Goal: Task Accomplishment & Management: Manage account settings

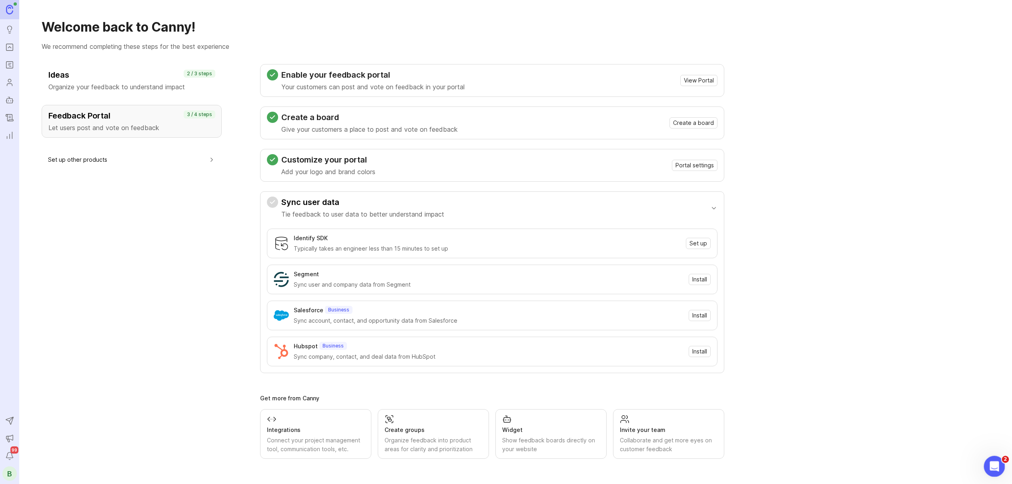
click at [995, 467] on icon "Open Intercom Messenger" at bounding box center [993, 465] width 13 height 13
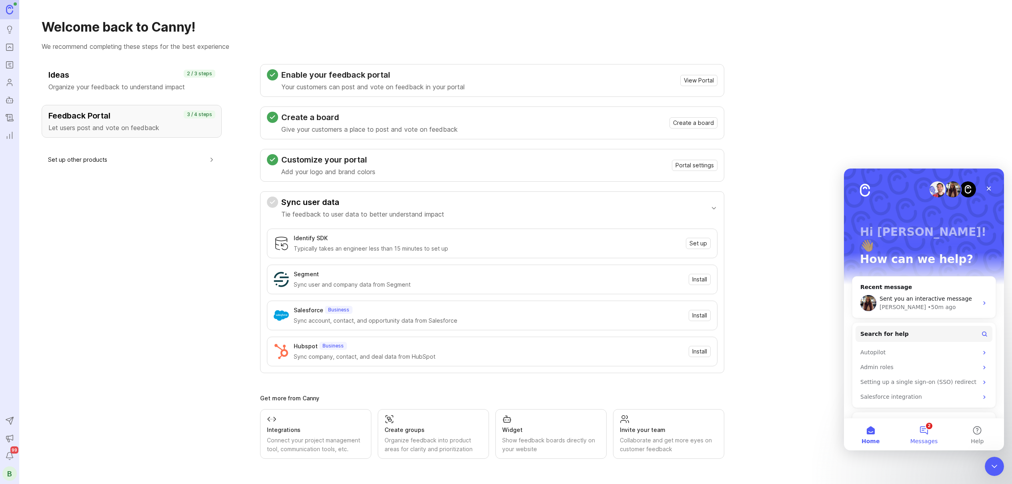
click at [924, 436] on button "2 Messages" at bounding box center [923, 434] width 53 height 32
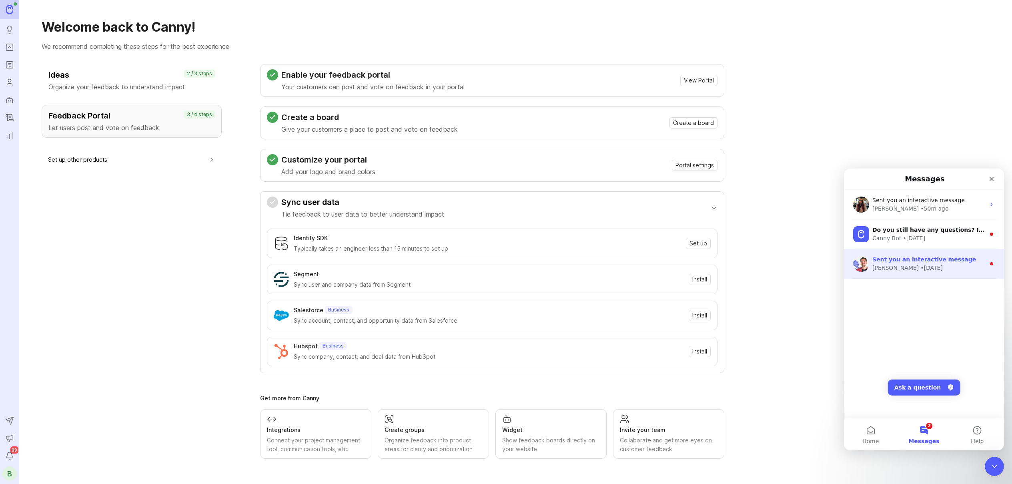
click at [935, 269] on div "[PERSON_NAME] • [DATE]" at bounding box center [928, 268] width 113 height 8
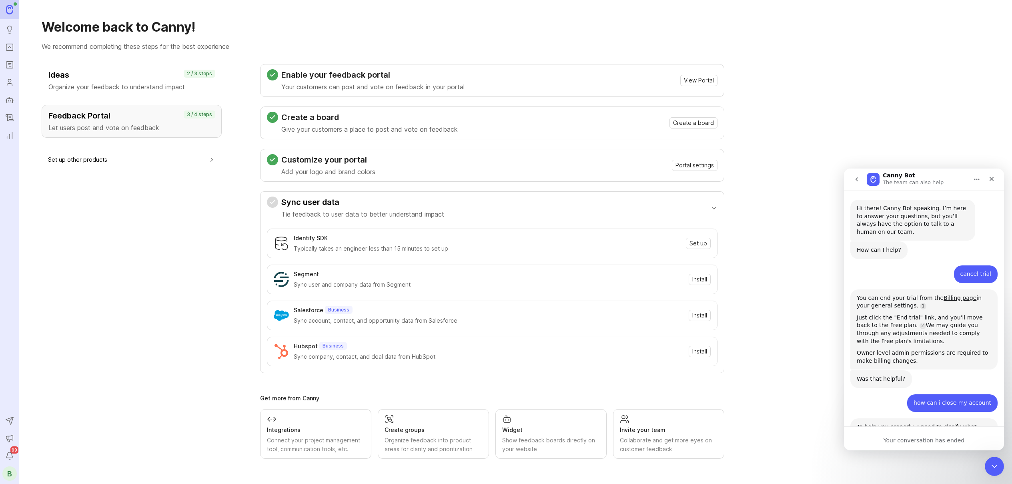
scroll to position [9, 0]
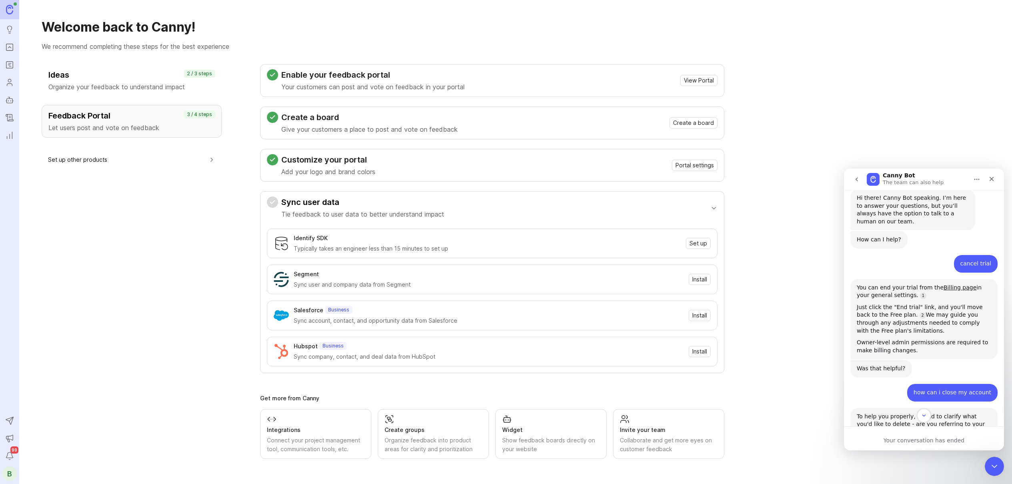
click at [855, 182] on icon "go back" at bounding box center [856, 179] width 6 height 6
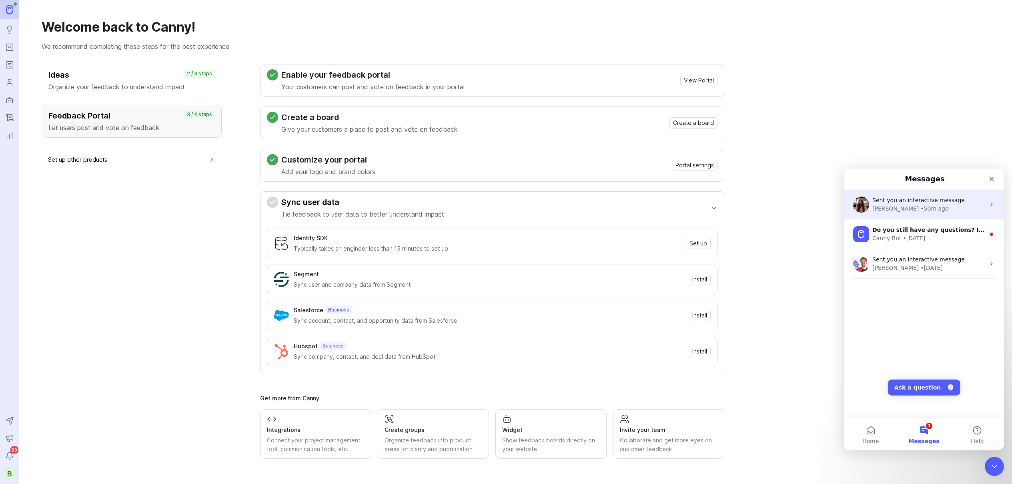
click at [902, 214] on div "Sent you an interactive message [PERSON_NAME] • 50m ago" at bounding box center [924, 205] width 160 height 30
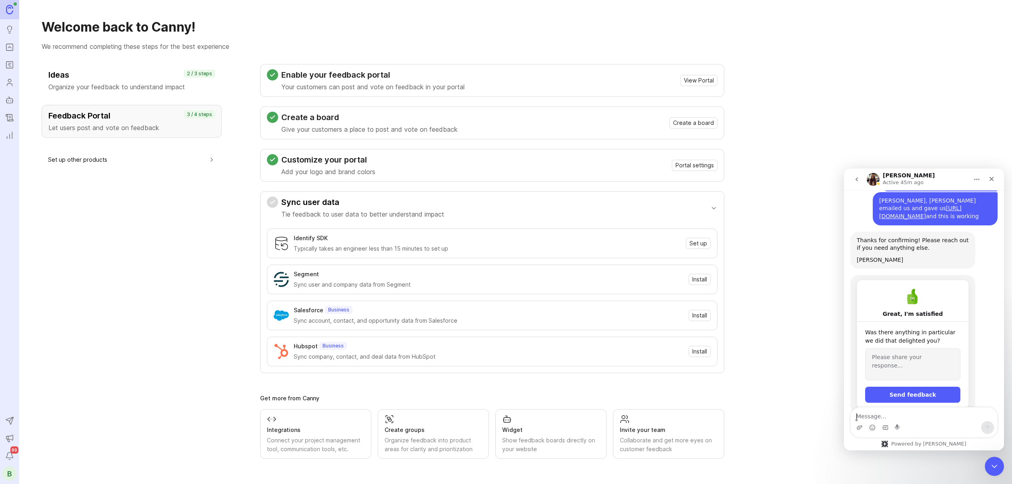
scroll to position [823, 0]
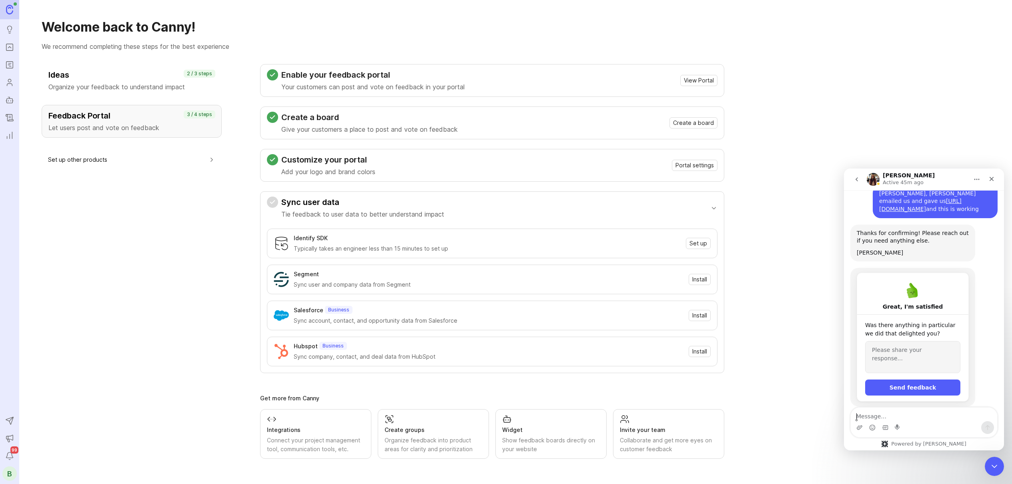
click at [887, 412] on textarea "Message…" at bounding box center [924, 414] width 146 height 14
click at [858, 172] on button "go back" at bounding box center [856, 179] width 15 height 15
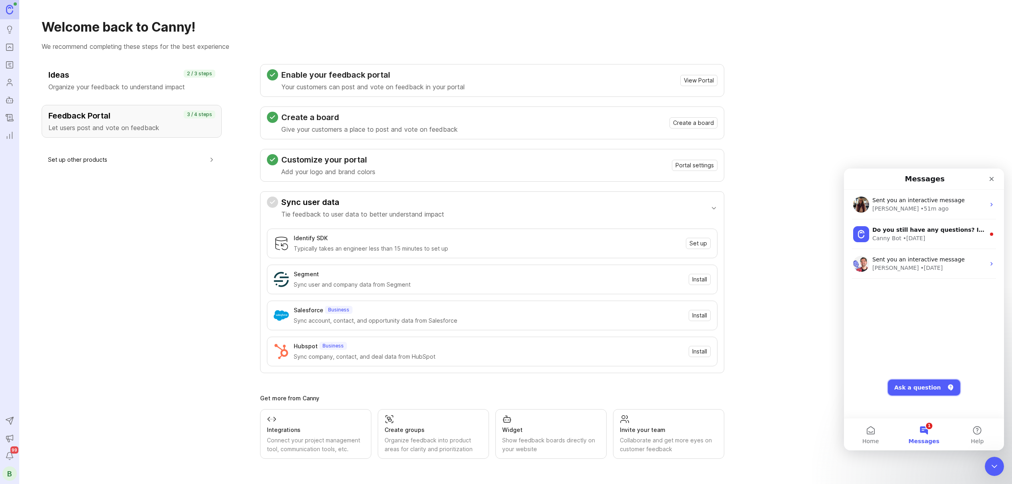
click at [916, 389] on button "Ask a question" at bounding box center [924, 387] width 72 height 16
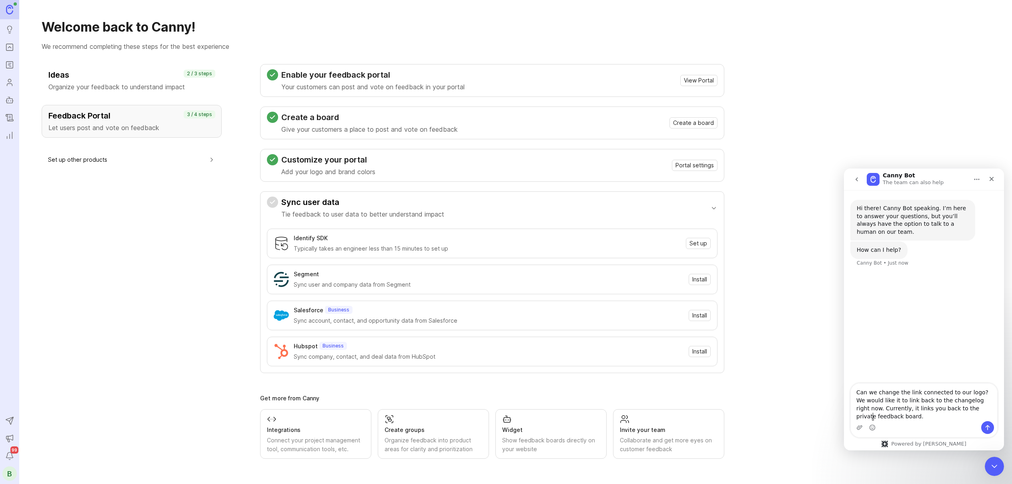
type textarea "Can we change the link connected to our logo? We would like it to link back to …"
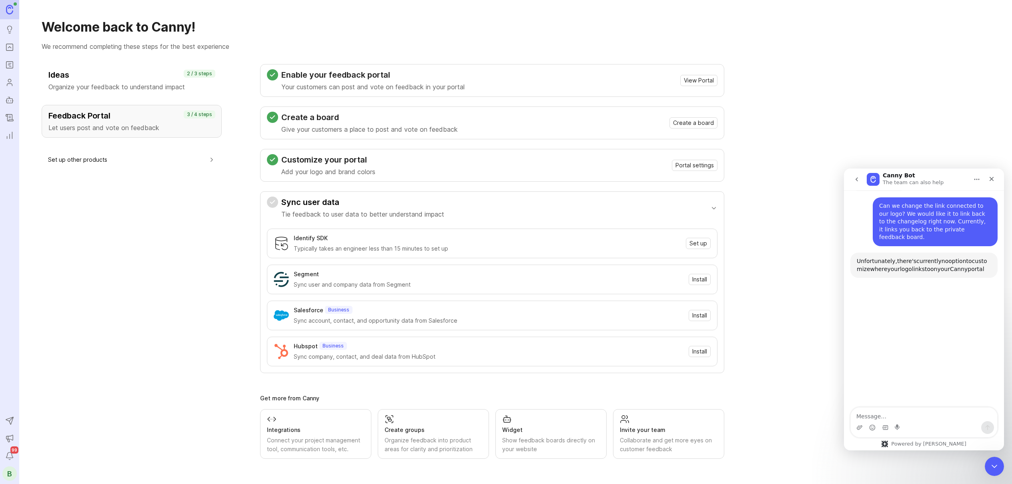
scroll to position [77, 0]
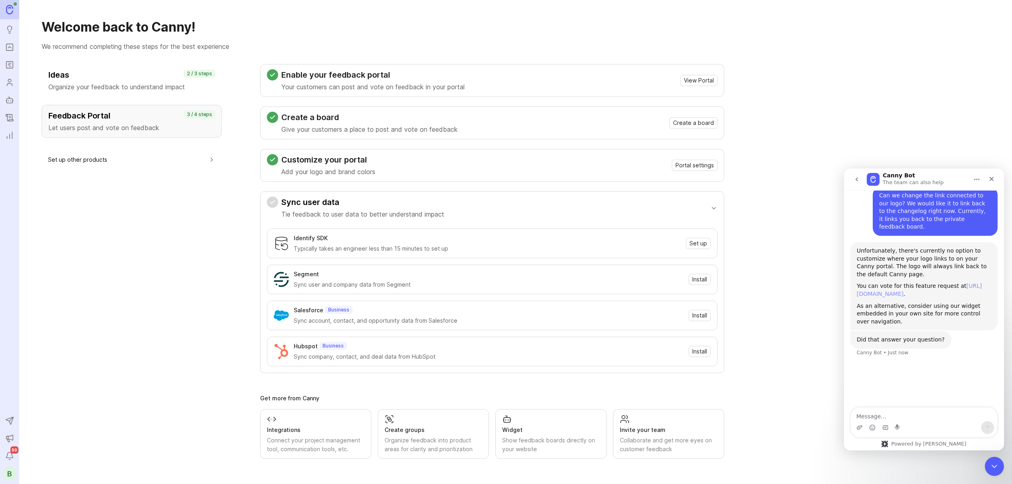
click at [898, 286] on link "[URL][DOMAIN_NAME]" at bounding box center [919, 289] width 125 height 14
click at [11, 471] on div "B" at bounding box center [9, 473] width 14 height 14
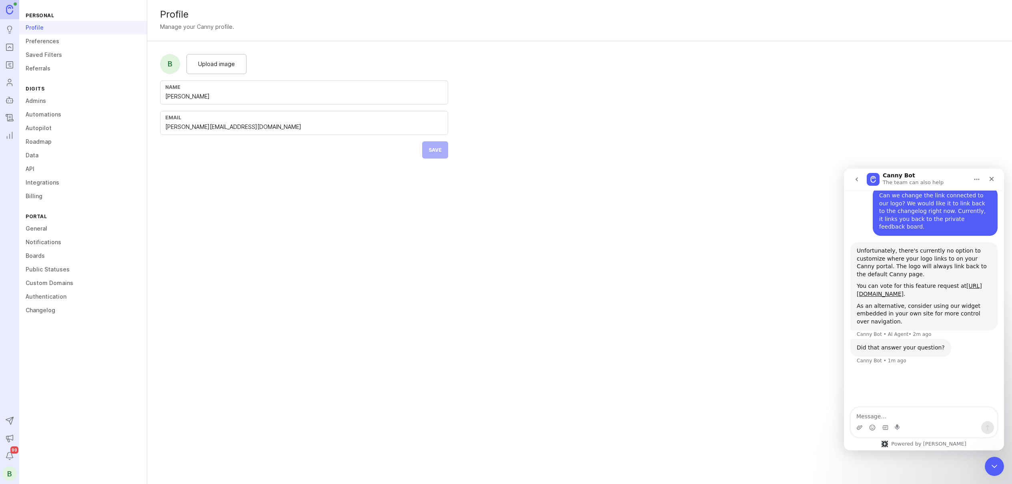
click at [36, 98] on link "Admins" at bounding box center [83, 101] width 128 height 14
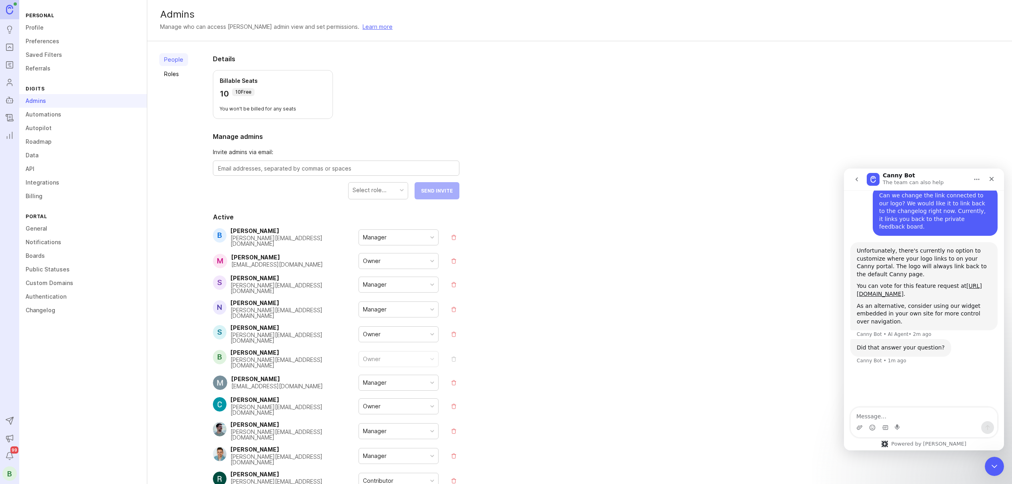
click at [42, 227] on link "General" at bounding box center [83, 229] width 128 height 14
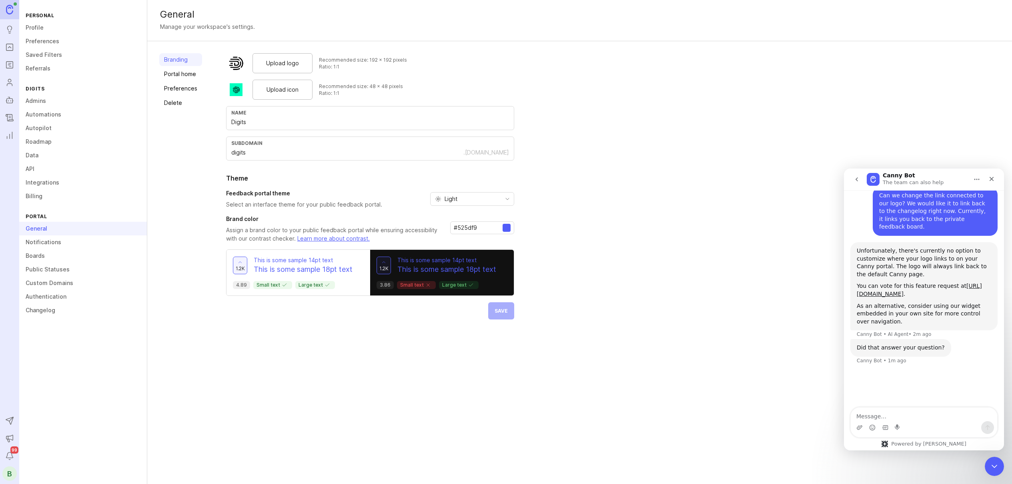
click at [270, 154] on input "digits" at bounding box center [347, 152] width 232 height 9
click at [708, 230] on div "Upload logo Recommended size: 192 x 192 pixels Ratio: 1:1 Upload icon Recommend…" at bounding box center [613, 186] width 774 height 266
click at [493, 150] on div ".[DOMAIN_NAME]" at bounding box center [486, 152] width 46 height 8
